Goal: Task Accomplishment & Management: Manage account settings

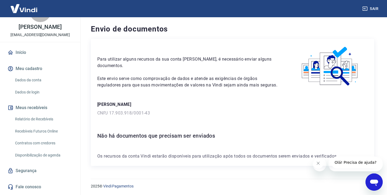
scroll to position [11, 0]
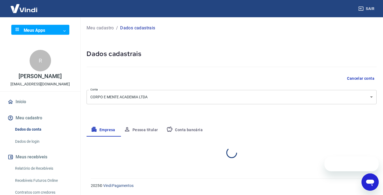
select select "SP"
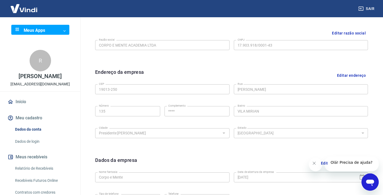
scroll to position [195, 0]
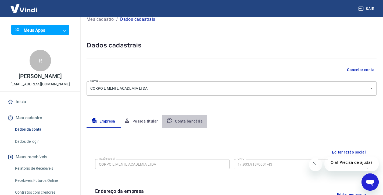
click at [188, 123] on button "Conta bancária" at bounding box center [184, 121] width 45 height 13
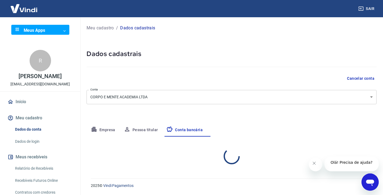
select select "1"
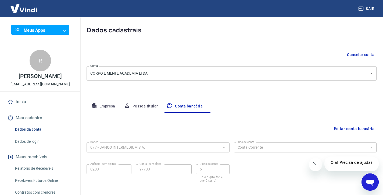
scroll to position [52, 0]
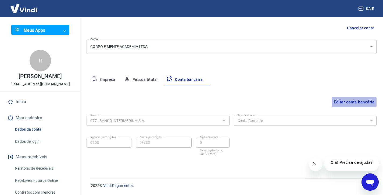
click at [346, 100] on button "Editar conta bancária" at bounding box center [354, 102] width 45 height 10
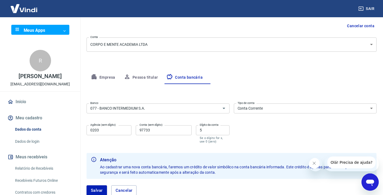
click at [116, 135] on input "0203" at bounding box center [109, 130] width 45 height 10
click at [104, 135] on input "0203" at bounding box center [109, 130] width 45 height 10
type input "0001"
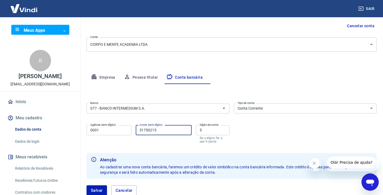
type input "31750215"
type input "8"
click at [290, 140] on div "Banco 077 - BANCO INTERMEDIUM S.A. Banco Tipo de conta Conta Corrente Conta Pou…" at bounding box center [232, 122] width 290 height 43
click at [99, 188] on button "Salvar" at bounding box center [97, 190] width 20 height 10
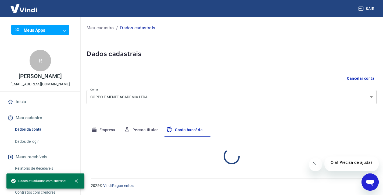
select select "1"
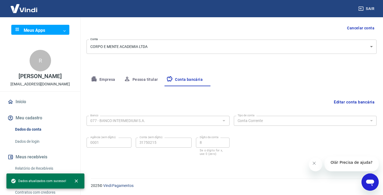
scroll to position [118, 0]
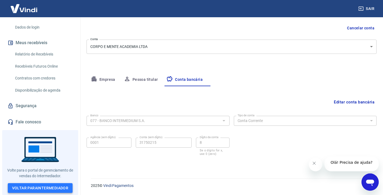
click at [43, 184] on link "Voltar para Intermediador" at bounding box center [40, 188] width 65 height 10
